Goal: Information Seeking & Learning: Learn about a topic

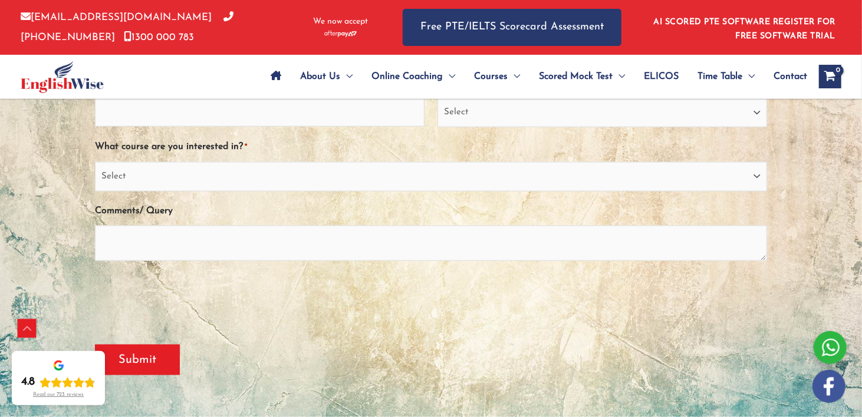
scroll to position [1002, 0]
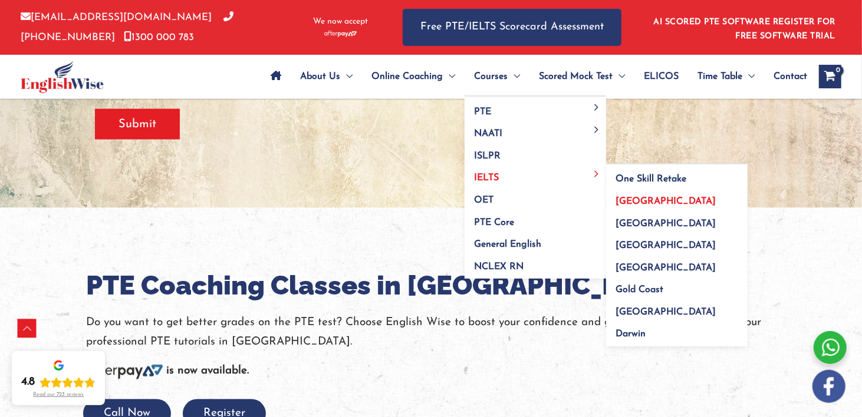
click at [639, 204] on span "[GEOGRAPHIC_DATA]" at bounding box center [665, 201] width 100 height 9
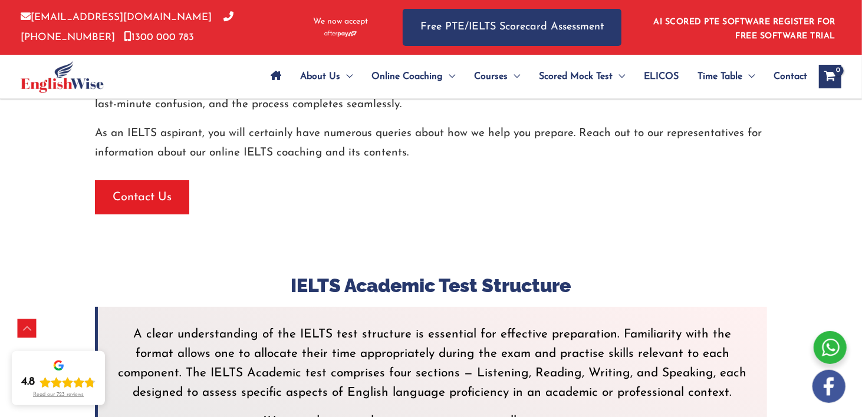
scroll to position [3241, 0]
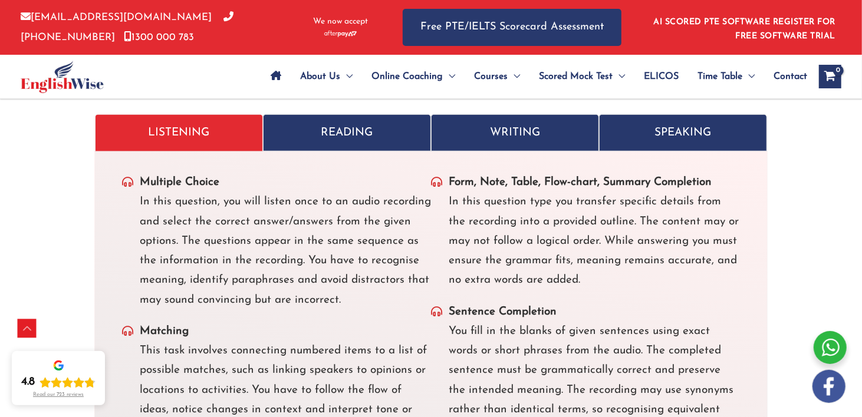
click at [330, 132] on p "READING" at bounding box center [346, 132] width 143 height 19
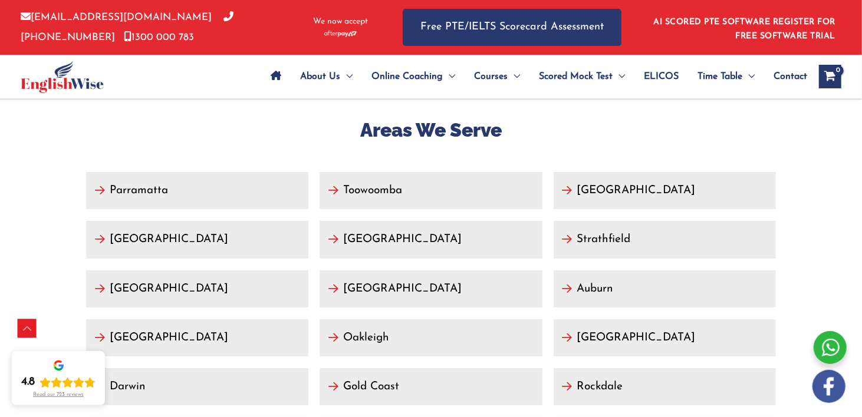
scroll to position [5481, 0]
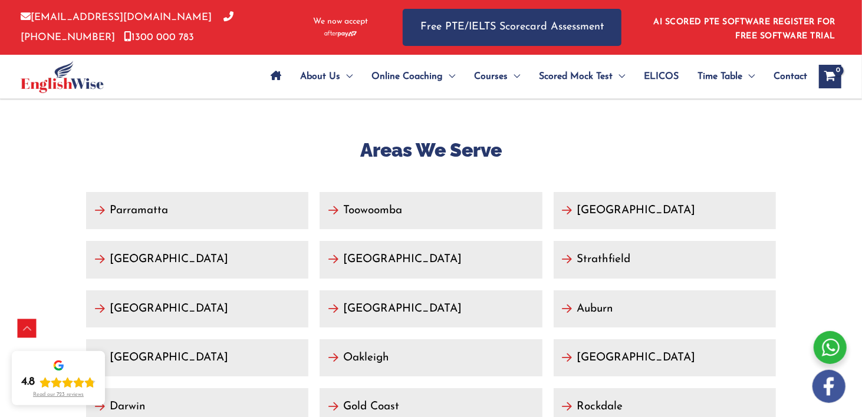
click at [203, 208] on link "Parramatta" at bounding box center [197, 210] width 222 height 37
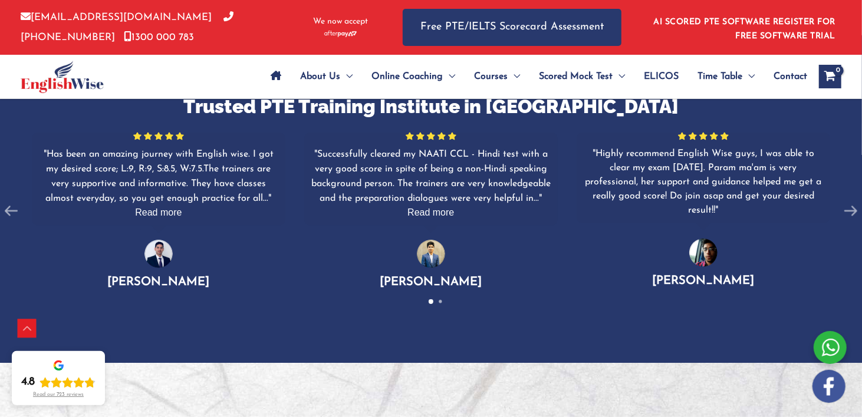
scroll to position [3322, 0]
